Goal: Book appointment/travel/reservation

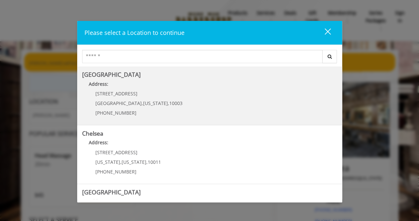
click at [232, 80] on Village "[GEOGRAPHIC_DATA] Address: [STREET_ADDRESS][US_STATE] (212) 598-1840" at bounding box center [209, 95] width 255 height 48
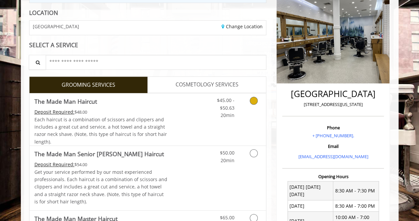
scroll to position [90, 0]
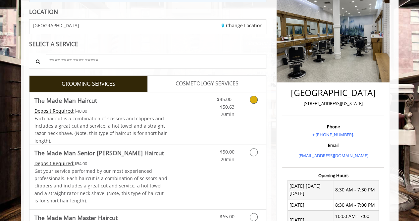
click at [254, 97] on icon "Grooming services" at bounding box center [254, 99] width 8 height 8
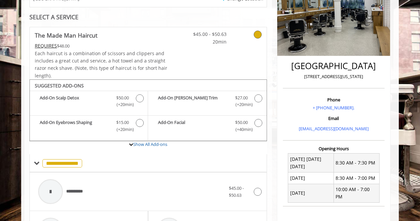
scroll to position [117, 0]
click at [147, 145] on link "Show All Add-ons" at bounding box center [150, 144] width 34 height 6
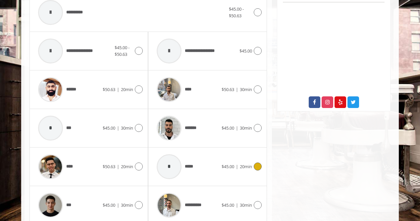
scroll to position [344, 0]
